Goal: Task Accomplishment & Management: Manage account settings

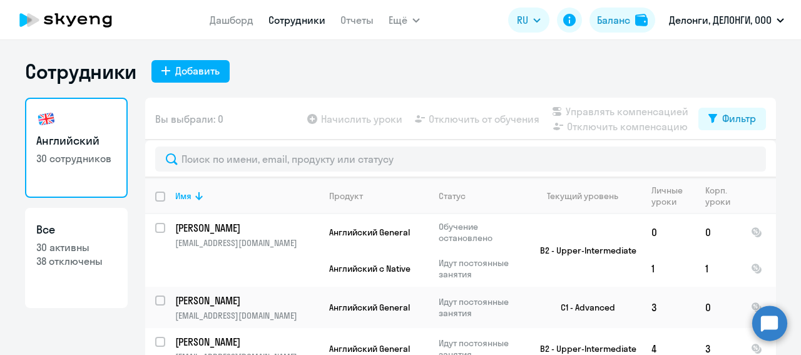
select select "30"
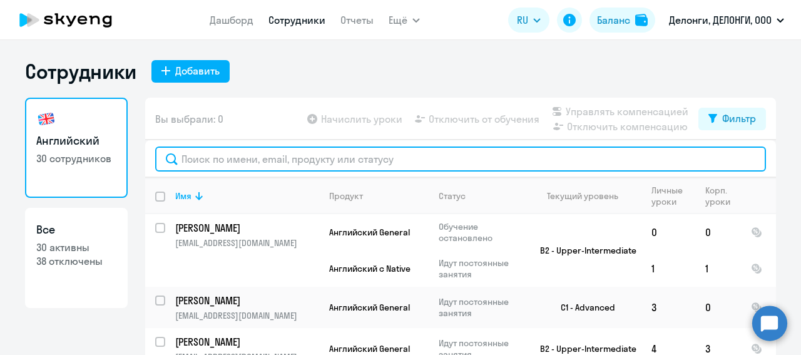
click at [226, 161] on input "text" at bounding box center [460, 158] width 611 height 25
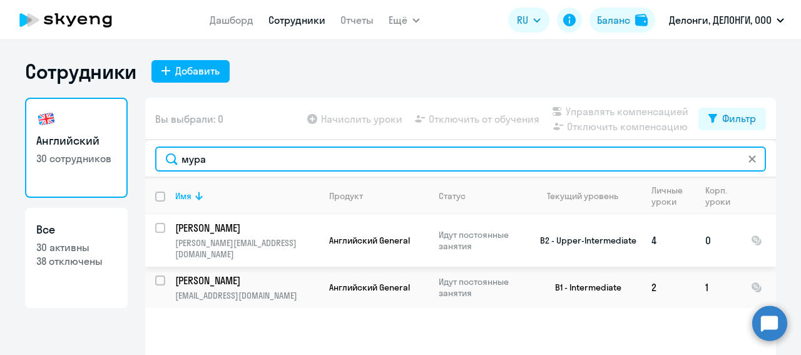
type input "мура"
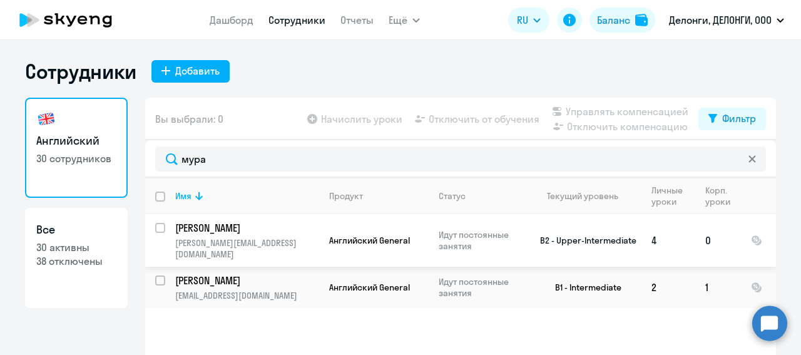
click at [156, 229] on input "select row 5978843" at bounding box center [167, 235] width 25 height 25
checkbox input "true"
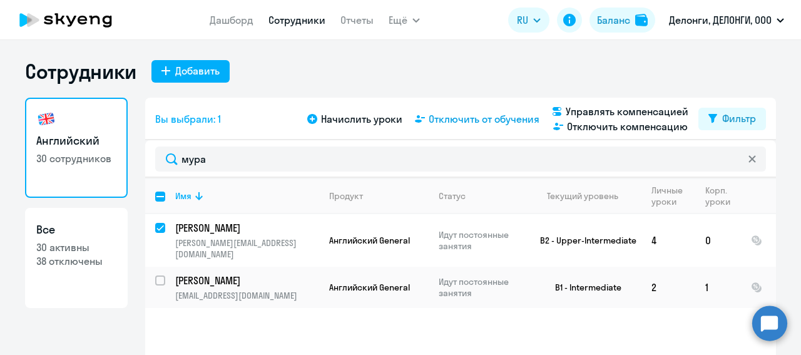
click at [484, 123] on span "Отключить от обучения" at bounding box center [484, 118] width 111 height 15
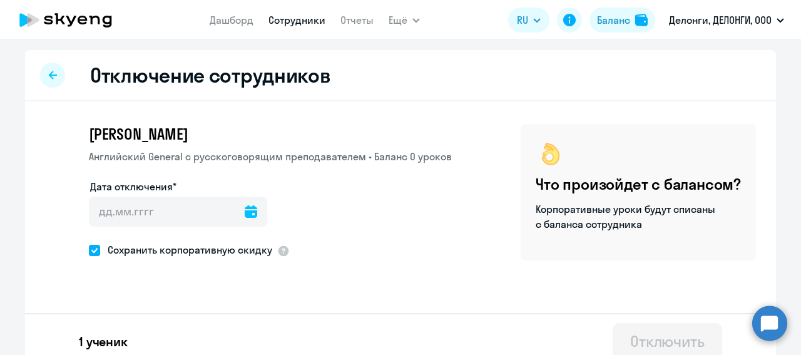
click at [245, 211] on icon at bounding box center [251, 211] width 13 height 13
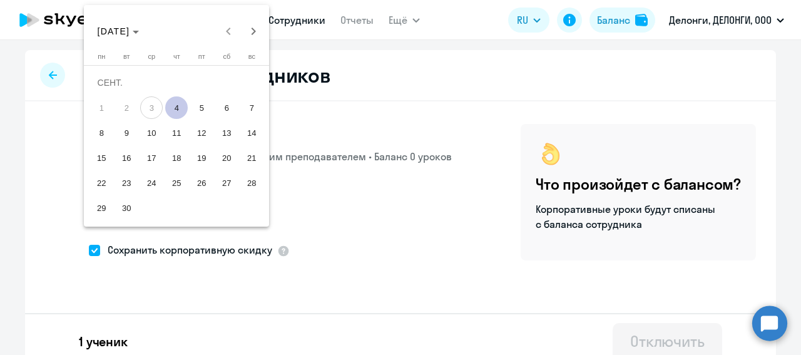
click at [181, 105] on span "4" at bounding box center [176, 107] width 23 height 23
type input "[DATE]"
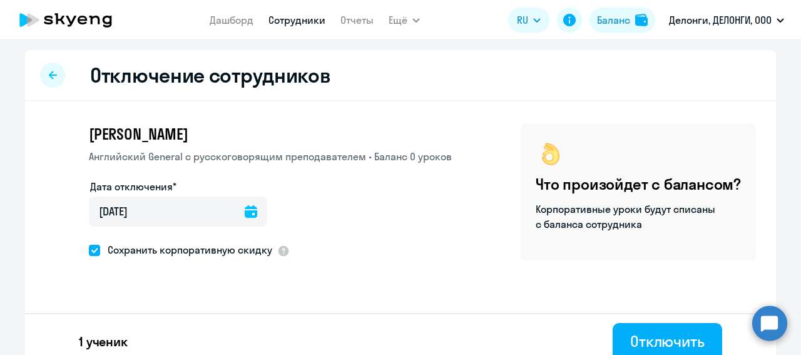
scroll to position [14, 0]
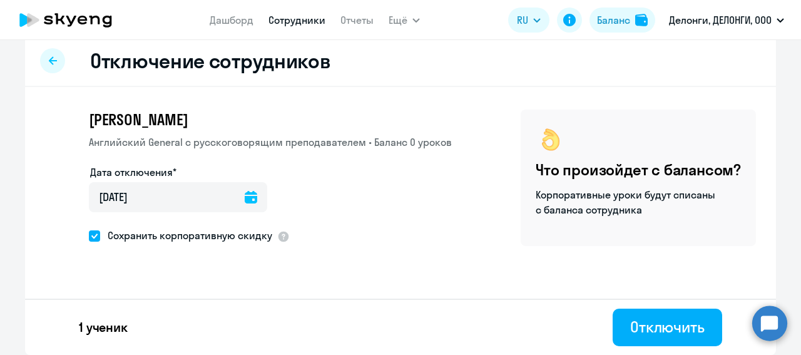
click at [89, 235] on span at bounding box center [94, 235] width 11 height 11
click at [88, 235] on input "Сохранить корпоративную скидку" at bounding box center [88, 235] width 1 height 1
checkbox input "false"
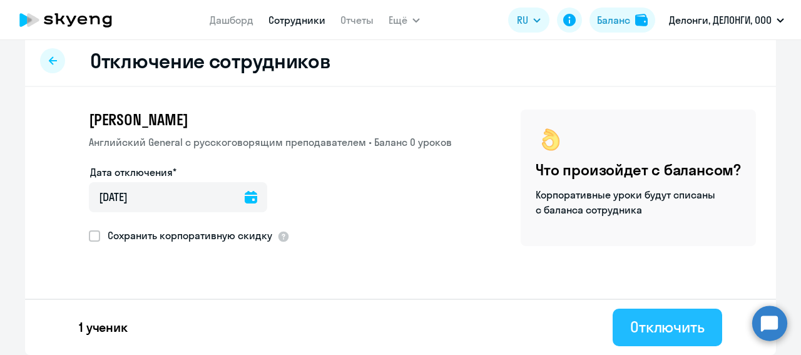
click at [687, 335] on div "Отключить" at bounding box center [667, 327] width 74 height 20
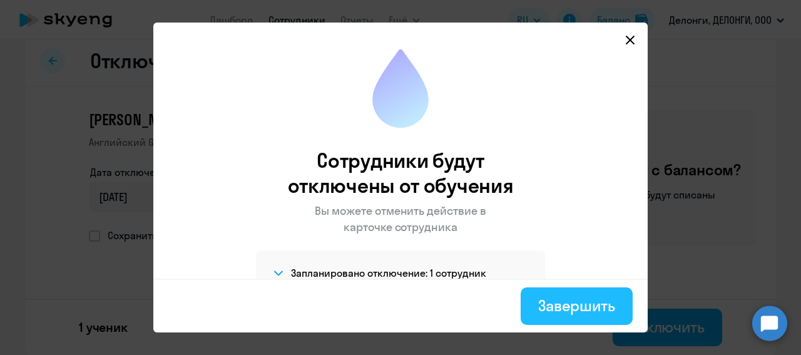
click at [599, 301] on div "Завершить" at bounding box center [576, 305] width 77 height 20
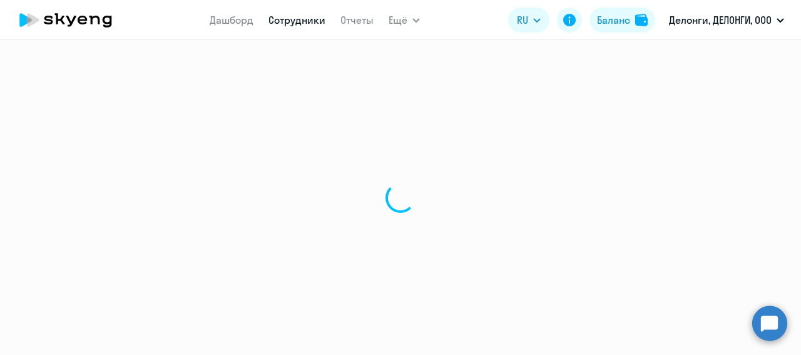
select select "30"
